Goal: Information Seeking & Learning: Compare options

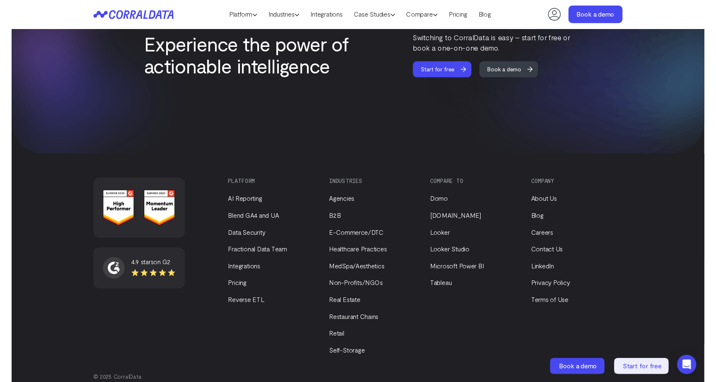
scroll to position [3505, 0]
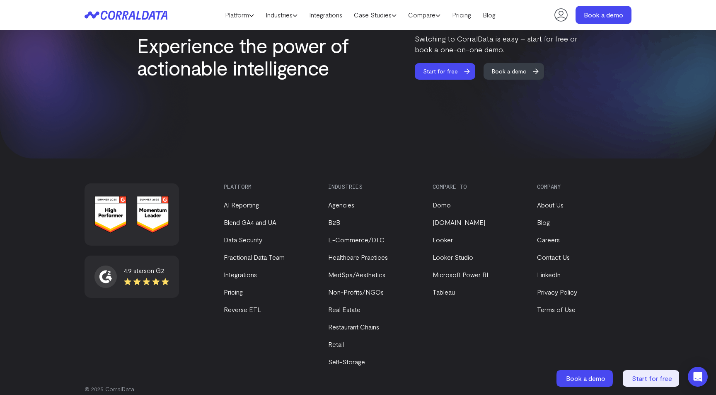
scroll to position [3505, 0]
click at [441, 236] on link "Looker" at bounding box center [443, 240] width 20 height 8
